Goal: Find specific page/section: Find specific page/section

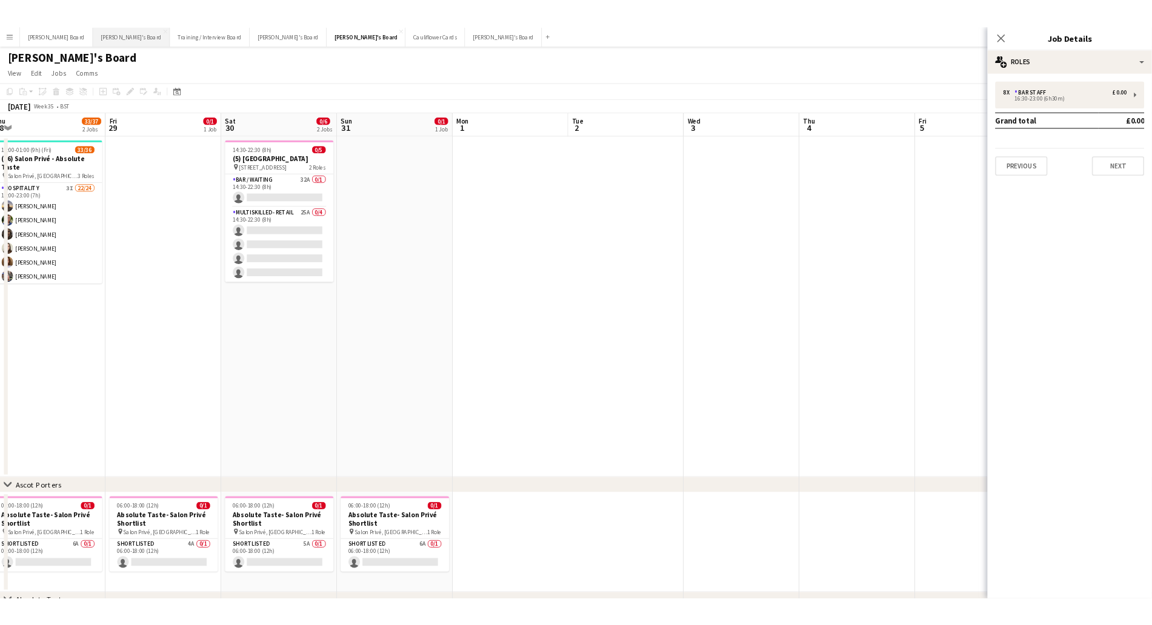
scroll to position [0, 448]
